Goal: Use online tool/utility: Utilize a website feature to perform a specific function

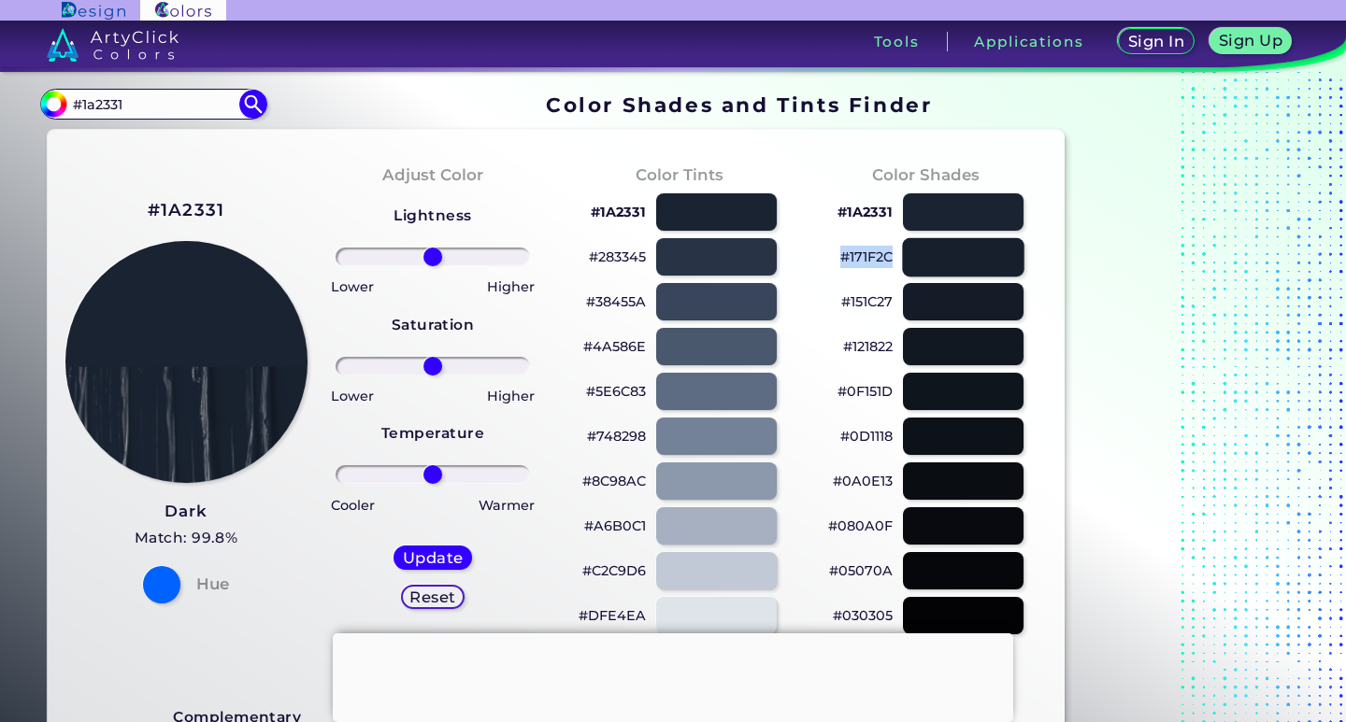
copy div "#171F2C"
copy p "#171F2C"
drag, startPoint x: 902, startPoint y: 255, endPoint x: 889, endPoint y: 251, distance: 13.6
click at [889, 251] on div "#171F2C" at bounding box center [926, 257] width 217 height 45
drag, startPoint x: 641, startPoint y: 390, endPoint x: 614, endPoint y: 380, distance: 28.7
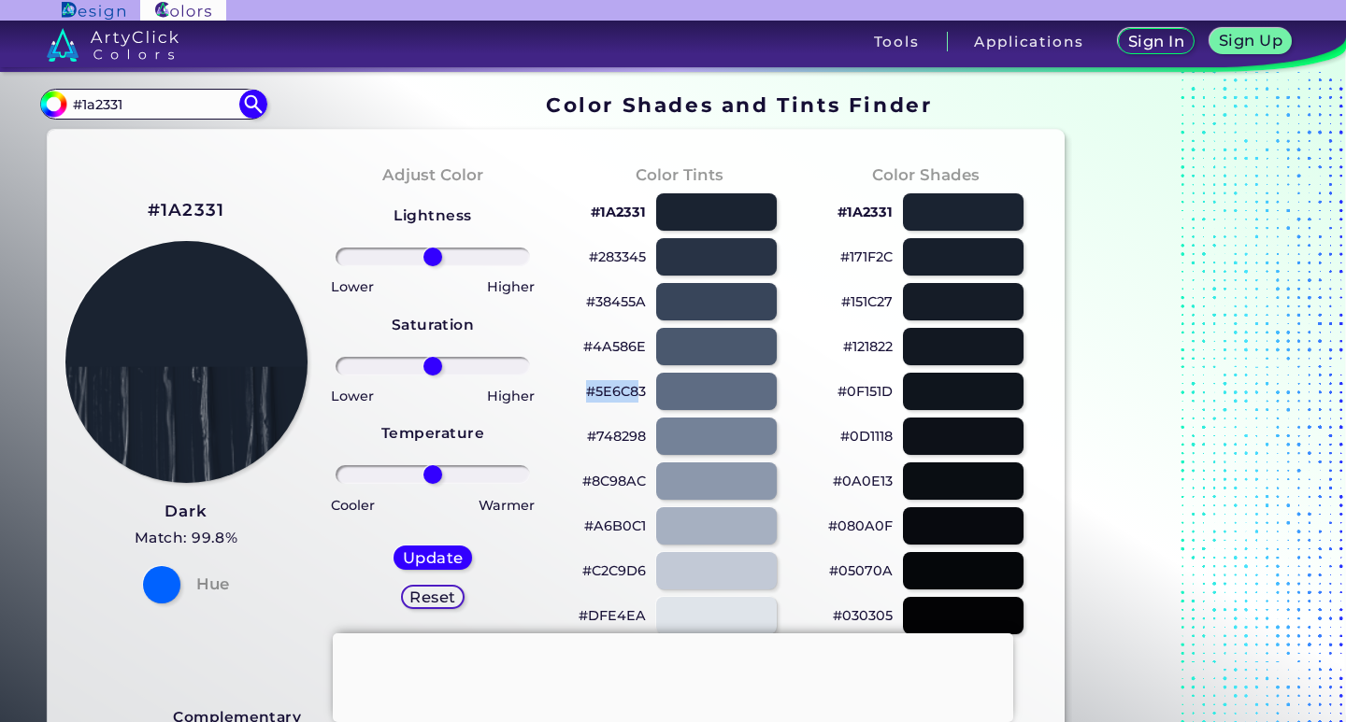
click at [590, 388] on p "#5E6C83" at bounding box center [616, 391] width 60 height 22
copy p "#5E6C8"
drag, startPoint x: 617, startPoint y: 390, endPoint x: 575, endPoint y: 390, distance: 42.1
click at [575, 390] on div "#5E6C83 copied" at bounding box center [679, 391] width 217 height 45
click at [598, 392] on p "#5E6C83" at bounding box center [616, 391] width 60 height 22
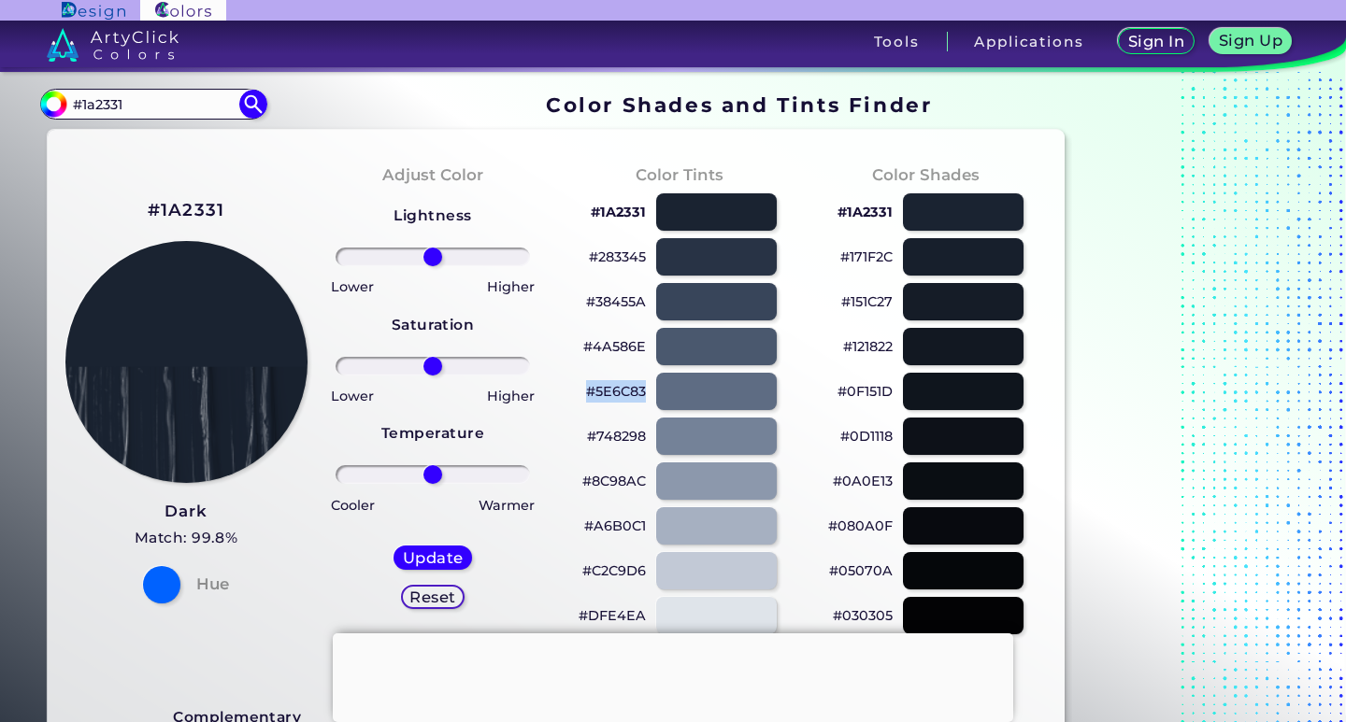
copy p "#5E6C83"
click at [624, 304] on p "#38455A" at bounding box center [616, 302] width 60 height 22
